Goal: Obtain resource: Download file/media

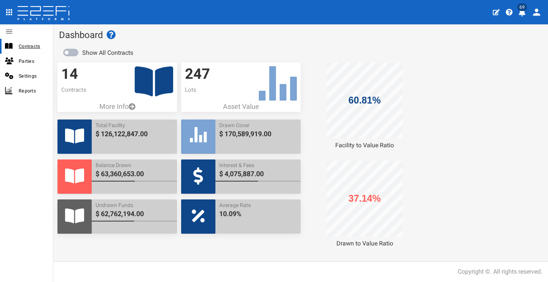
click at [33, 44] on span "Contracts" at bounding box center [33, 46] width 28 height 9
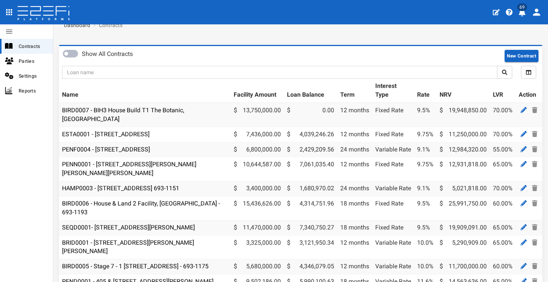
scroll to position [23, 0]
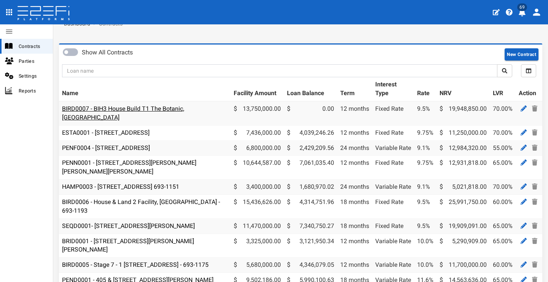
click at [174, 110] on link "BIRD0007 - BIH3 House Build T1 The Botanic, Highfields" at bounding box center [123, 113] width 122 height 16
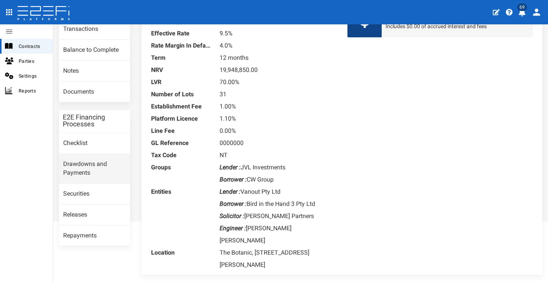
scroll to position [29, 0]
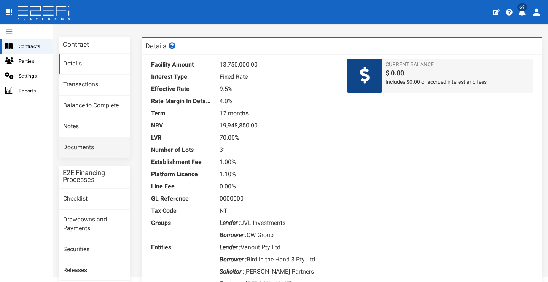
click at [109, 145] on link "Documents" at bounding box center [94, 147] width 71 height 21
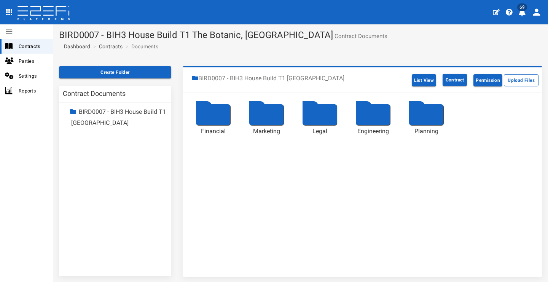
click at [213, 122] on div at bounding box center [213, 114] width 34 height 21
click at [213, 115] on div at bounding box center [213, 114] width 34 height 21
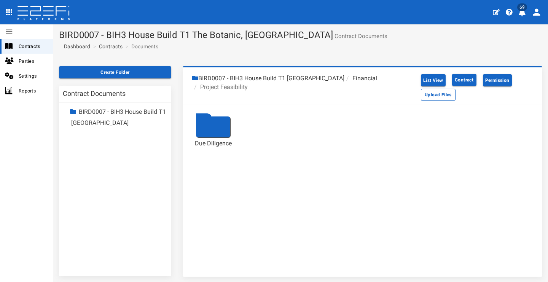
click at [223, 126] on div at bounding box center [213, 126] width 34 height 21
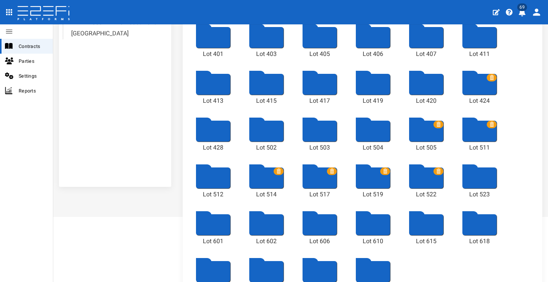
scroll to position [95, 0]
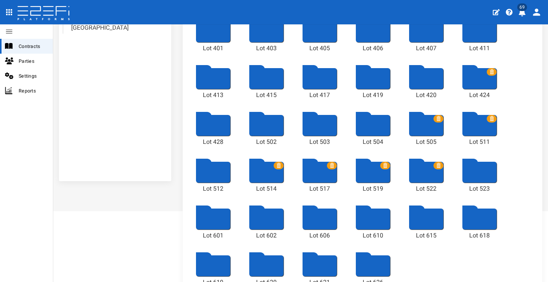
click at [475, 81] on div at bounding box center [479, 78] width 34 height 21
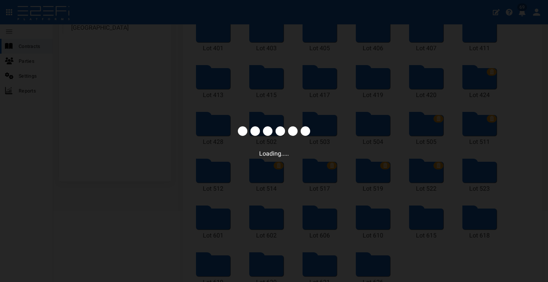
scroll to position [28, 0]
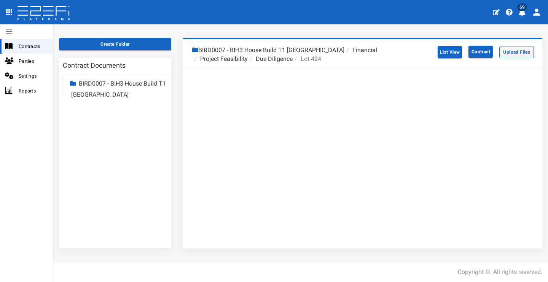
click at [512, 52] on button "Upload Files" at bounding box center [516, 52] width 35 height 12
click at [30, 46] on span "Contracts" at bounding box center [33, 46] width 28 height 9
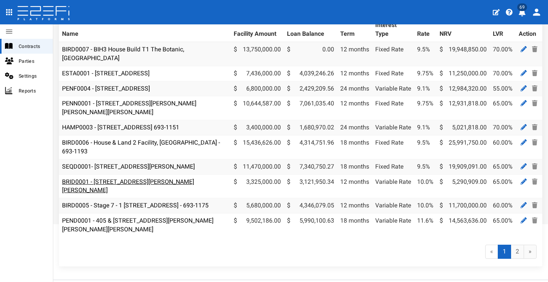
scroll to position [32, 0]
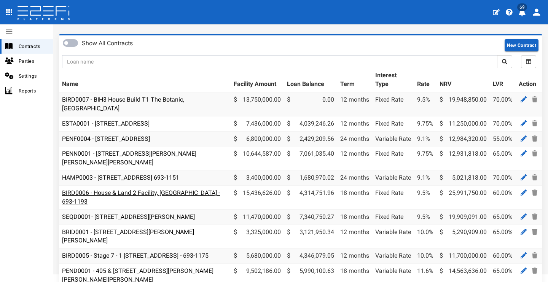
click at [158, 189] on link "BIRD0006 - House & Land 2 Facility, [GEOGRAPHIC_DATA] - 693-1193" at bounding box center [141, 197] width 158 height 16
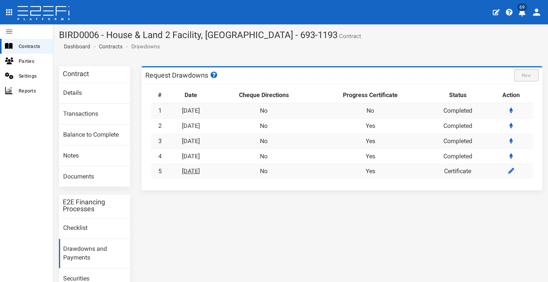
click at [200, 170] on link "[DATE]" at bounding box center [191, 170] width 18 height 7
click at [200, 153] on link "21-08-2025" at bounding box center [191, 156] width 18 height 7
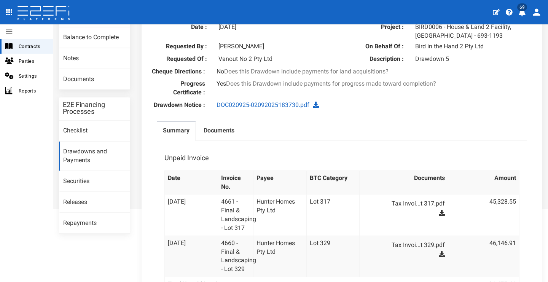
scroll to position [36, 0]
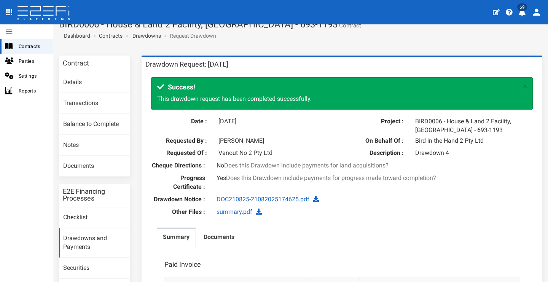
scroll to position [88, 0]
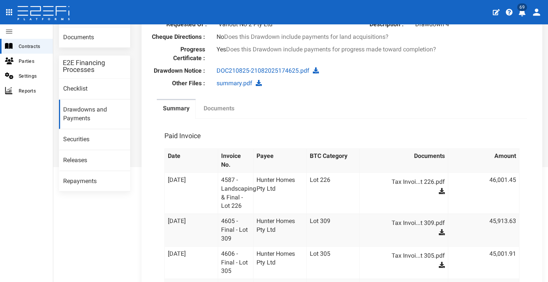
click at [221, 112] on label "Documents" at bounding box center [219, 108] width 31 height 9
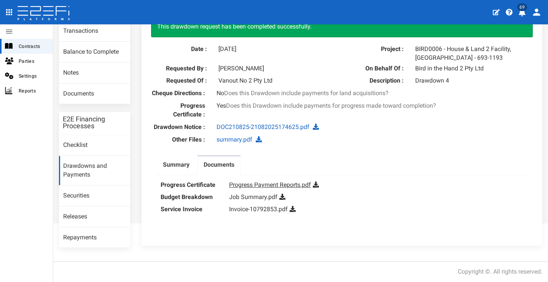
click at [290, 185] on link "Progress Payment Reports.pdf" at bounding box center [270, 184] width 82 height 7
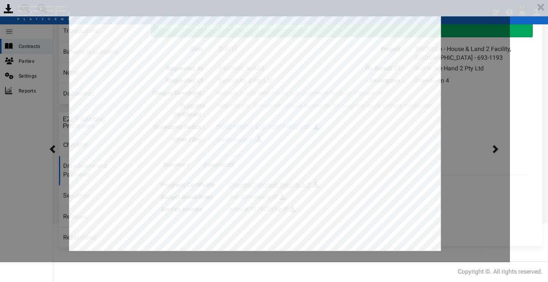
scroll to position [0, 0]
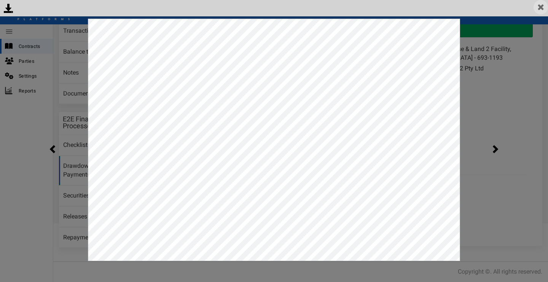
click at [539, 4] on img at bounding box center [540, 7] width 14 height 14
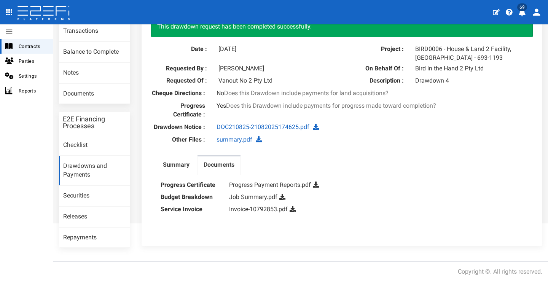
click at [350, 191] on dd "Progress Payment Reports.pdf" at bounding box center [376, 185] width 294 height 12
click at [316, 187] on icon at bounding box center [316, 184] width 6 height 6
